Goal: Obtain resource: Download file/media

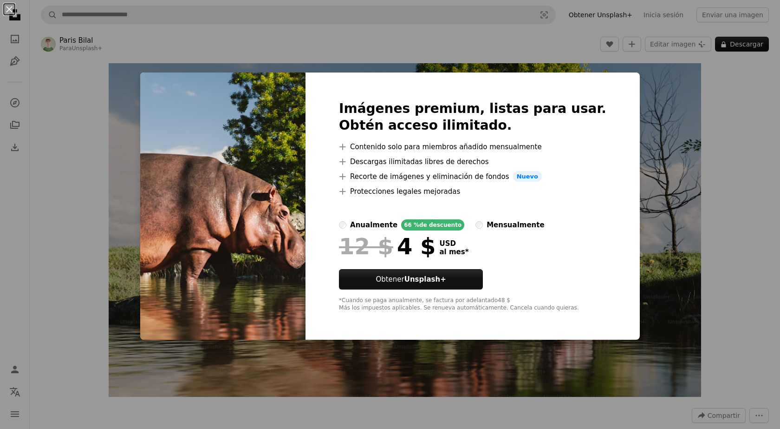
click at [714, 221] on div "An X shape Imágenes premium, listas para usar. Obtén acceso ilimitado. A plus s…" at bounding box center [390, 214] width 780 height 429
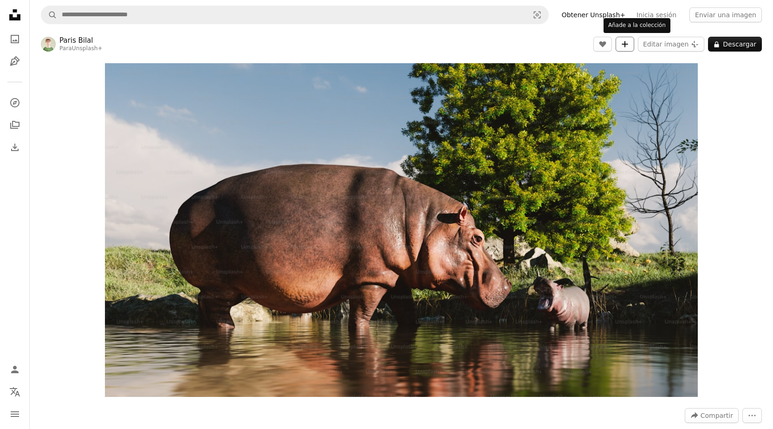
click at [629, 42] on icon "A plus sign" at bounding box center [624, 43] width 7 height 7
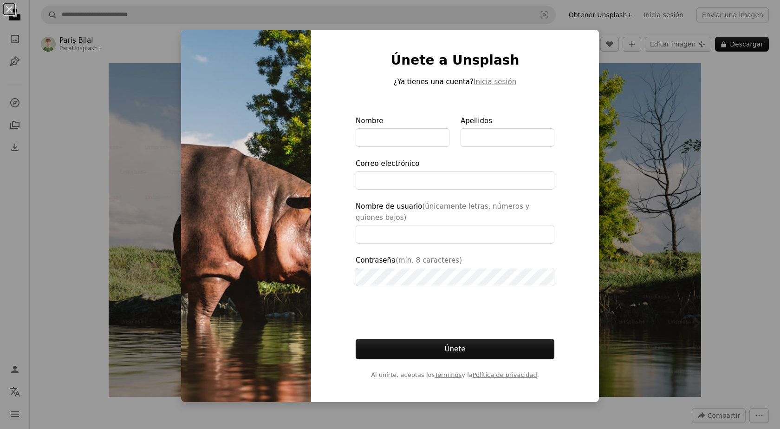
drag, startPoint x: 696, startPoint y: 300, endPoint x: 702, endPoint y: 295, distance: 8.0
click at [697, 299] on div "An X shape Únete a Unsplash ¿Ya tienes una cuenta? Inicia sesión Nombre Apellid…" at bounding box center [390, 214] width 780 height 429
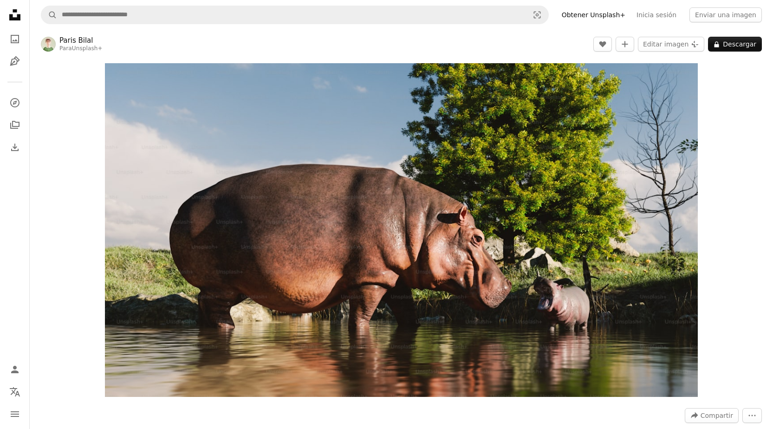
click at [0, 7] on nav "Unsplash logo Página de inicio de Unsplash A photo Pen Tool A compass A stack o…" at bounding box center [15, 214] width 30 height 429
click at [8, 17] on icon "Unsplash logo Página de inicio de Unsplash" at bounding box center [15, 15] width 19 height 19
